Goal: Task Accomplishment & Management: Use online tool/utility

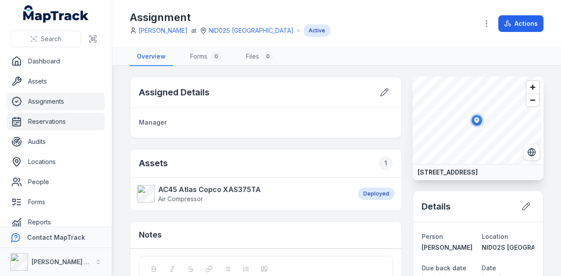
click at [50, 119] on link "Reservations" at bounding box center [56, 122] width 98 height 18
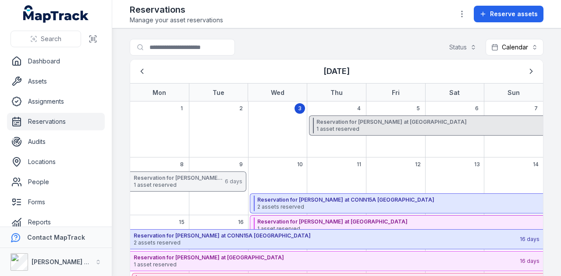
click at [382, 120] on strong "Reservation for [PERSON_NAME] at [GEOGRAPHIC_DATA]" at bounding box center [507, 122] width 382 height 7
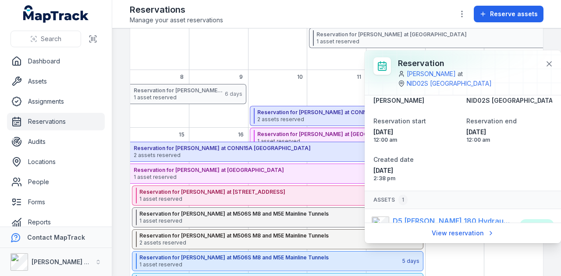
scroll to position [28, 0]
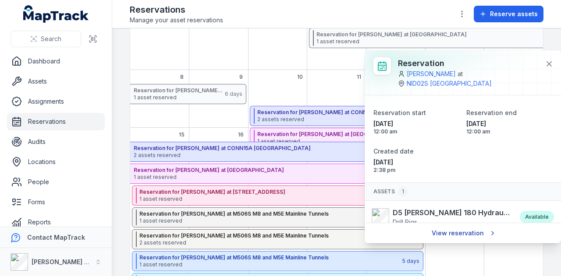
click at [461, 237] on link "View reservation" at bounding box center [463, 233] width 74 height 17
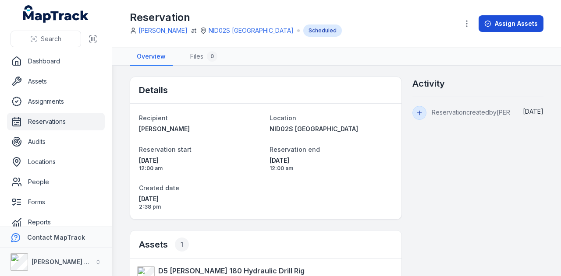
click at [503, 26] on button "Assign Assets" at bounding box center [510, 23] width 65 height 17
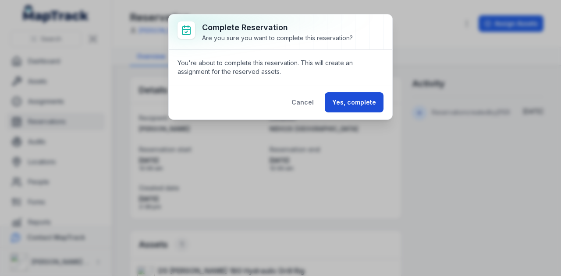
click at [366, 97] on button "Yes, complete" at bounding box center [354, 102] width 59 height 20
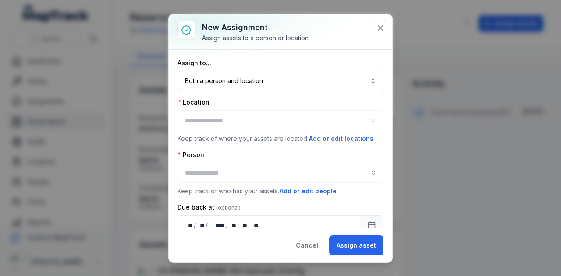
type input "**********"
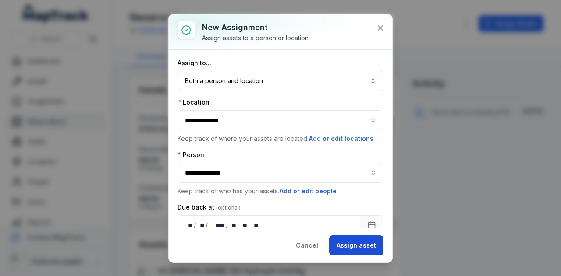
click at [357, 250] on button "Assign asset" at bounding box center [356, 246] width 54 height 20
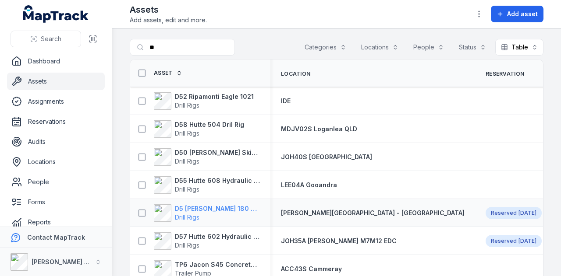
scroll to position [44, 0]
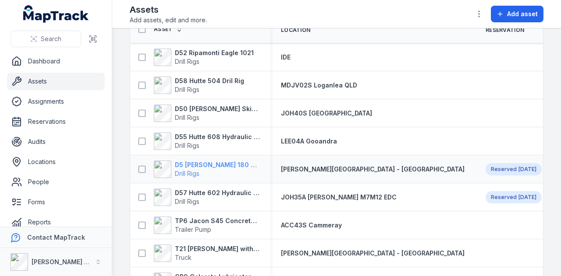
type input "**"
click at [242, 162] on strong "D5 Ripamonti Birdie 180 Hydraulic Drill Rig" at bounding box center [217, 165] width 85 height 9
